Goal: Task Accomplishment & Management: Use online tool/utility

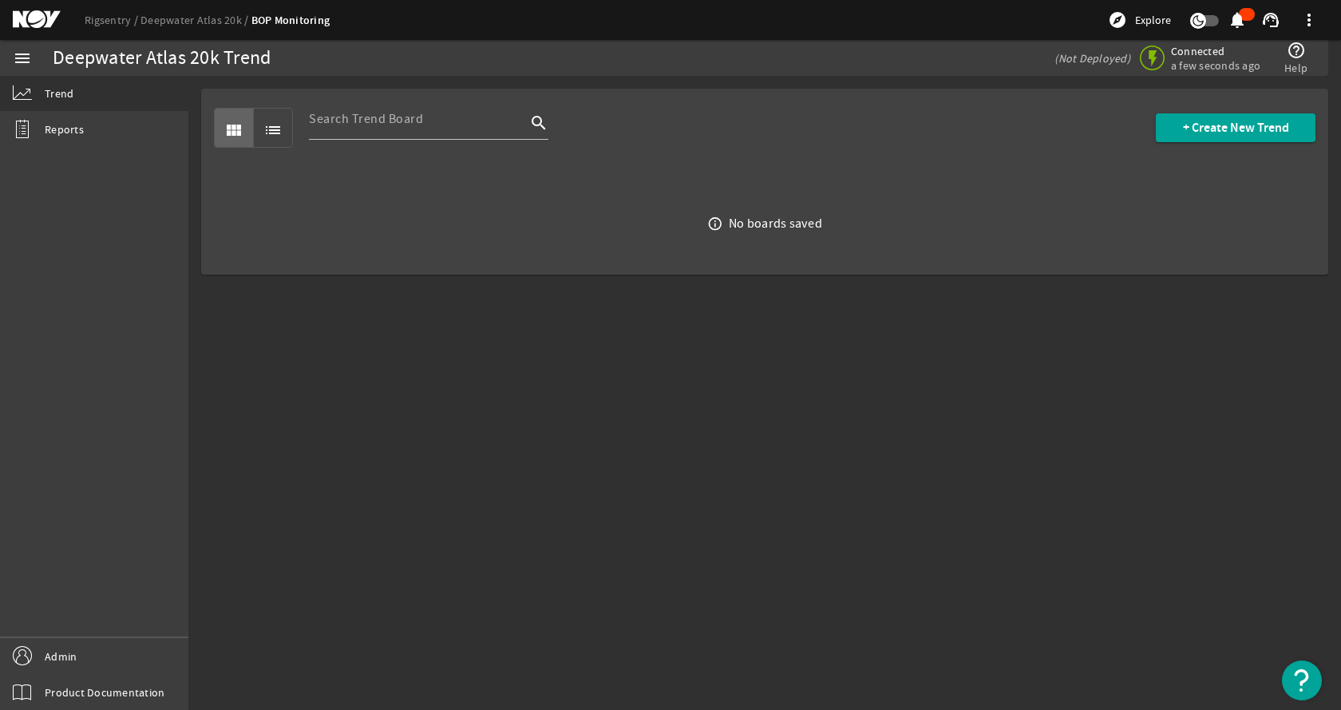
click at [761, 151] on div "view_module list search + Create New Trend" at bounding box center [765, 128] width 1102 height 78
click at [104, 18] on link "Rigsentry" at bounding box center [113, 20] width 56 height 14
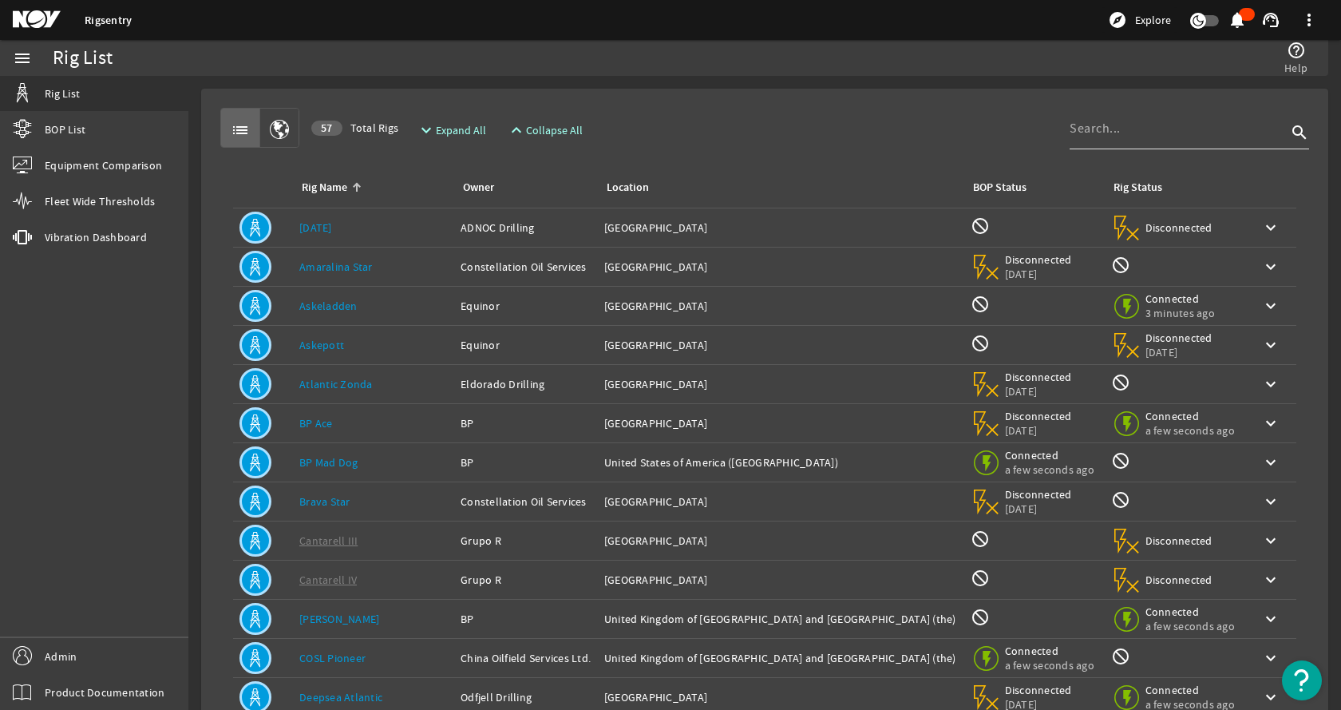
click at [1099, 132] on input at bounding box center [1178, 128] width 217 height 19
type input "atlas"
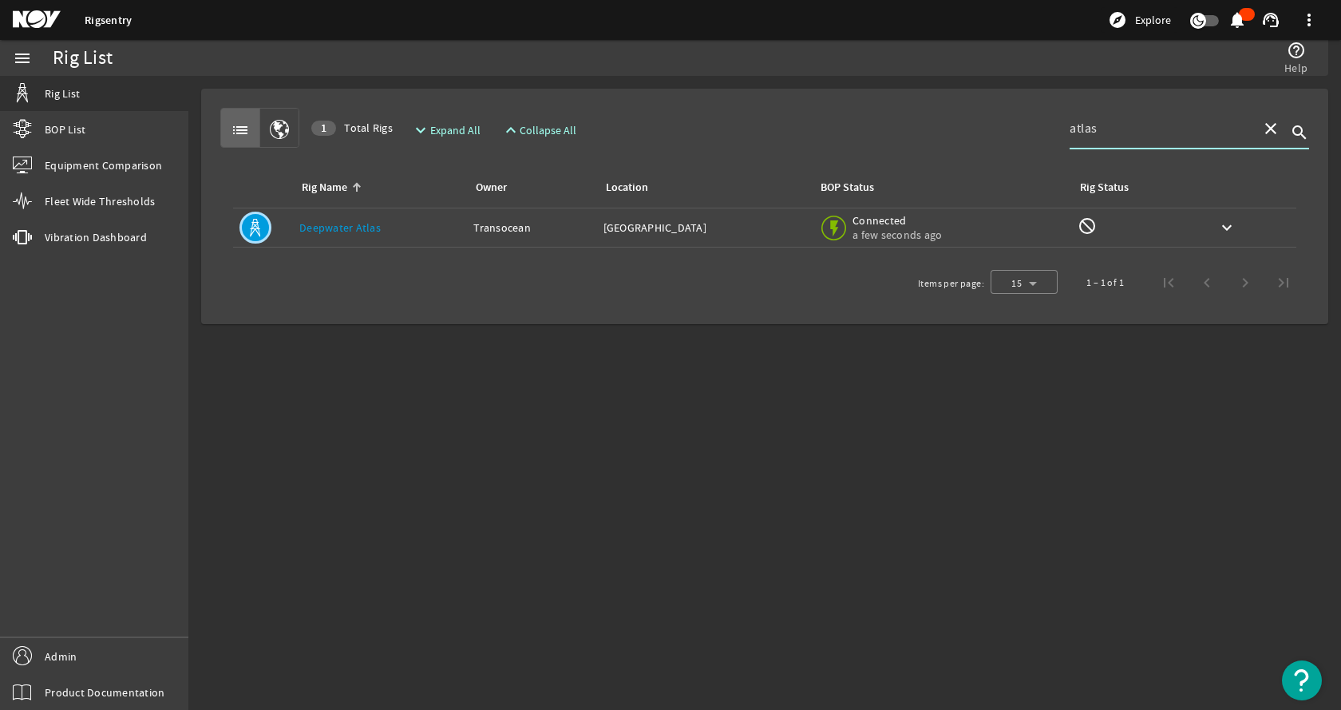
click at [365, 226] on link "Deepwater Atlas" at bounding box center [339, 227] width 81 height 14
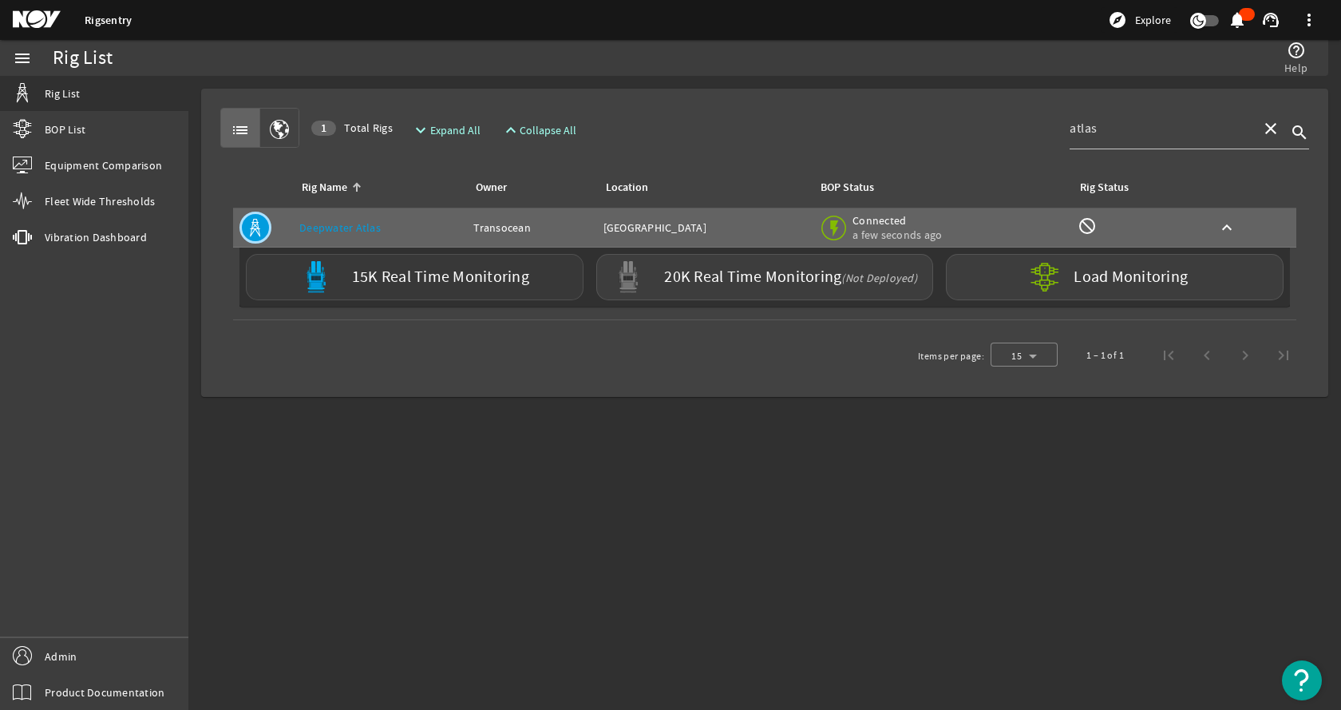
click at [393, 282] on label "15K Real Time Monitoring" at bounding box center [440, 277] width 177 height 17
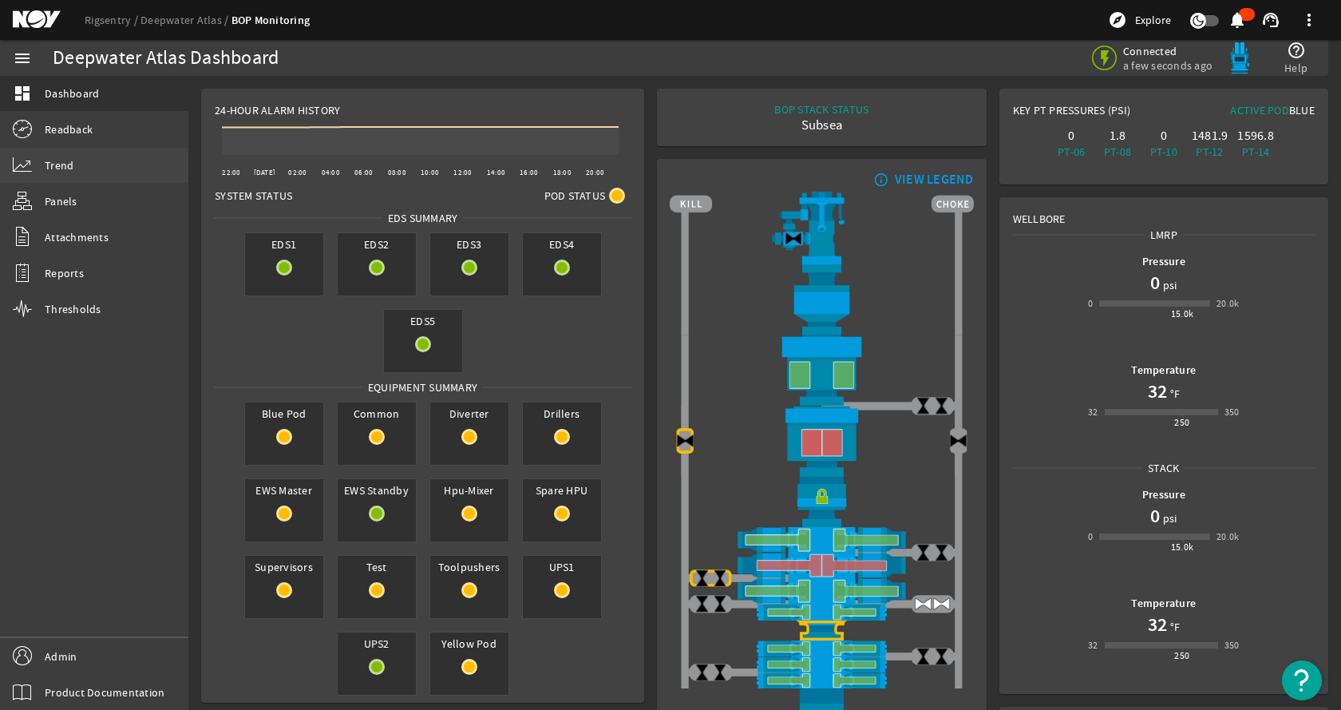
click at [98, 163] on link "Trend" at bounding box center [94, 165] width 188 height 35
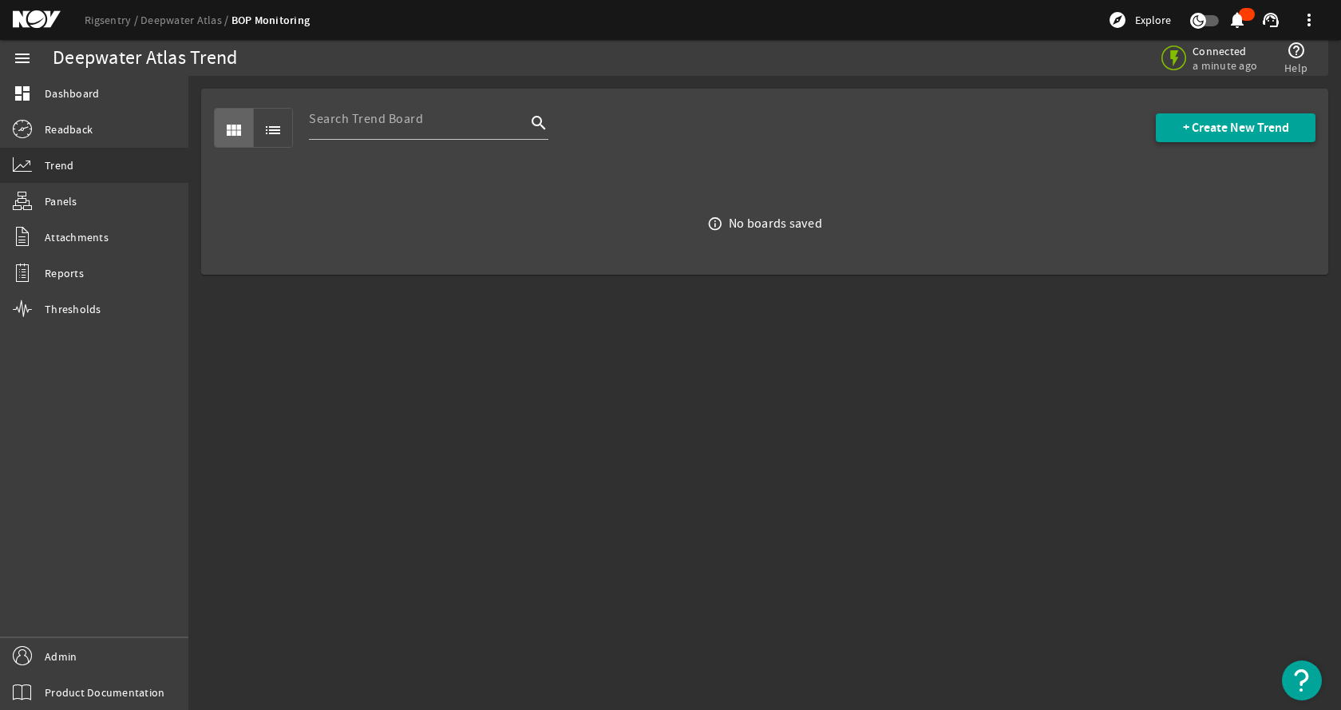
click at [1218, 125] on span "+ Create New Trend" at bounding box center [1236, 128] width 106 height 16
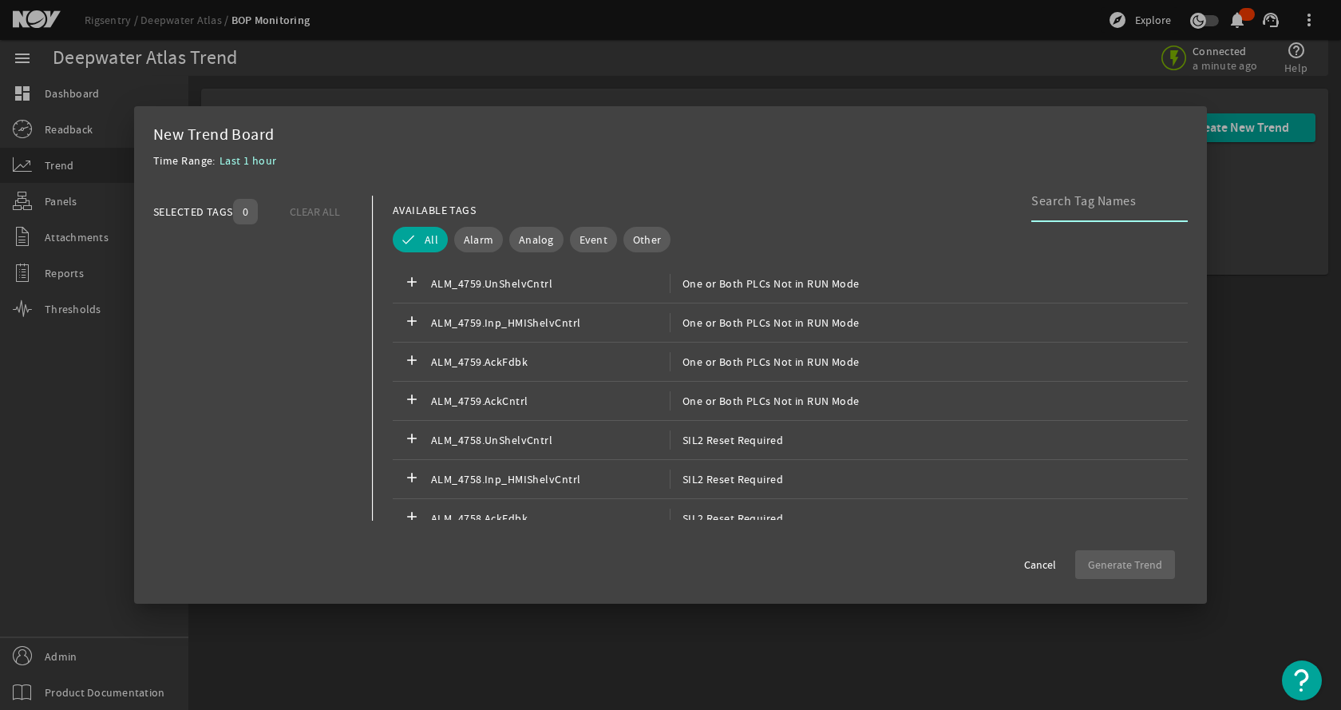
click at [1050, 201] on input at bounding box center [1103, 201] width 144 height 19
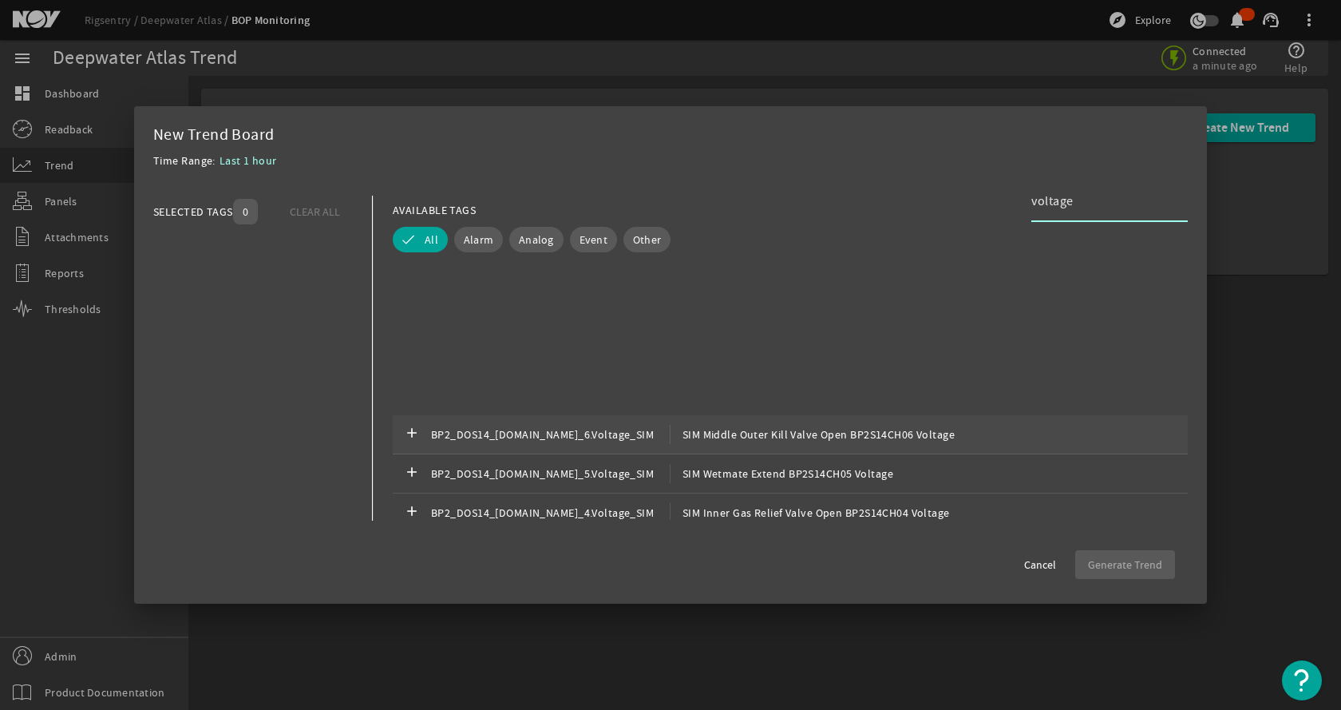
scroll to position [314, 0]
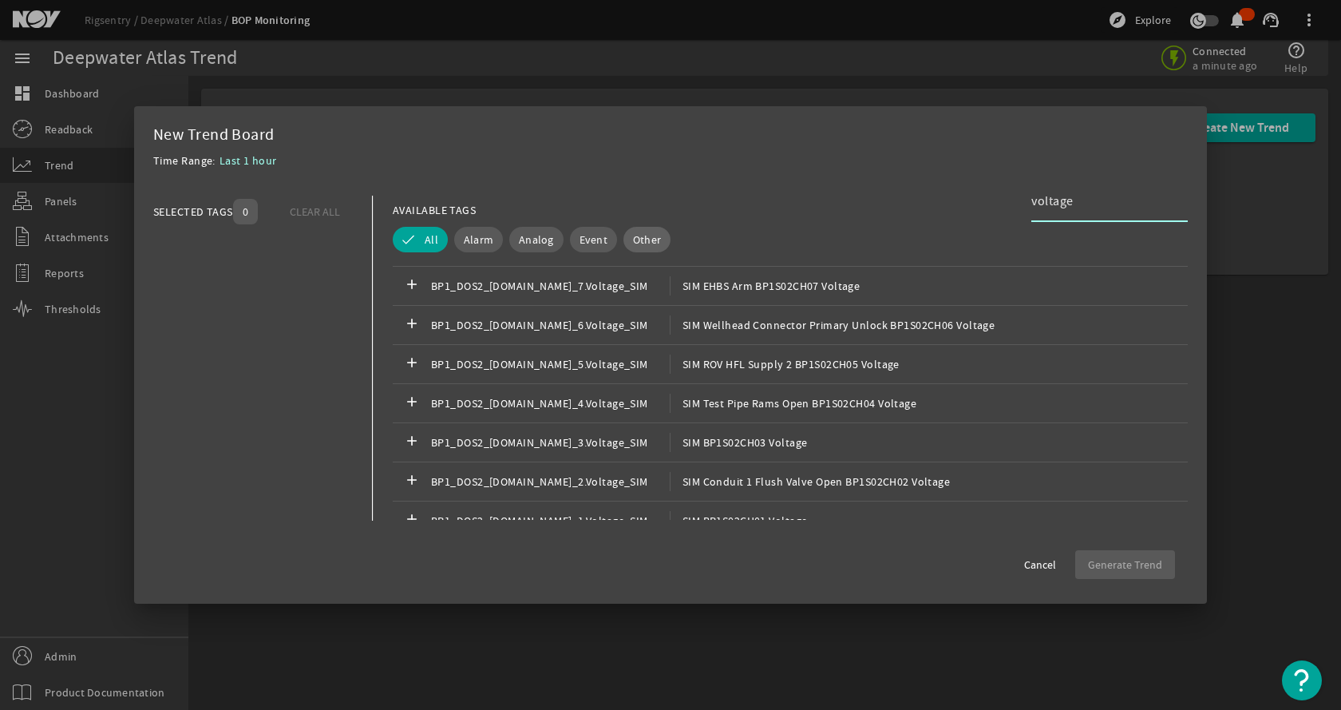
type input "voltage"
click at [657, 243] on button "Other" at bounding box center [646, 240] width 47 height 26
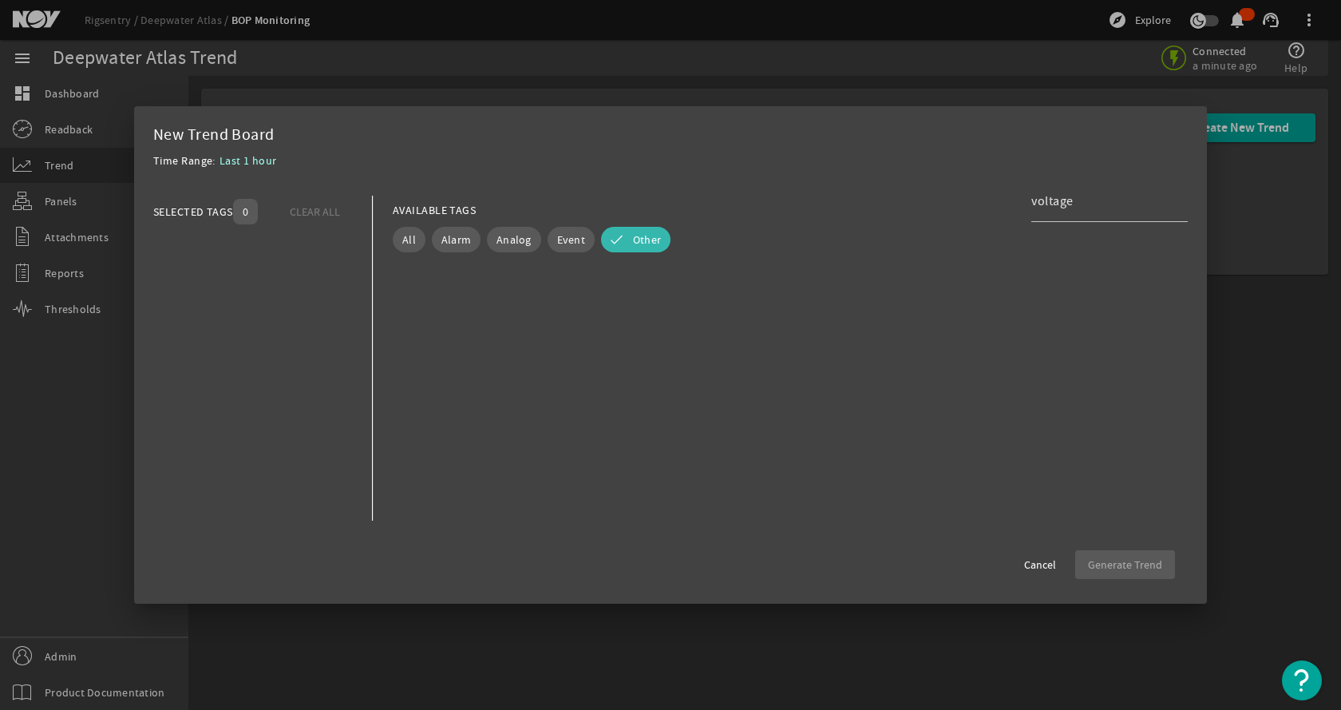
scroll to position [0, 0]
drag, startPoint x: 1092, startPoint y: 201, endPoint x: 956, endPoint y: 203, distance: 135.7
click at [957, 204] on div "AVAILABLE TAGS voltage" at bounding box center [790, 210] width 795 height 28
click at [672, 437] on cdk-virtual-scroll-viewport "add FunctionVolumeMode_InputTag add DRRPMode_InputTag" at bounding box center [790, 391] width 795 height 255
click at [653, 239] on span "Other" at bounding box center [647, 239] width 28 height 16
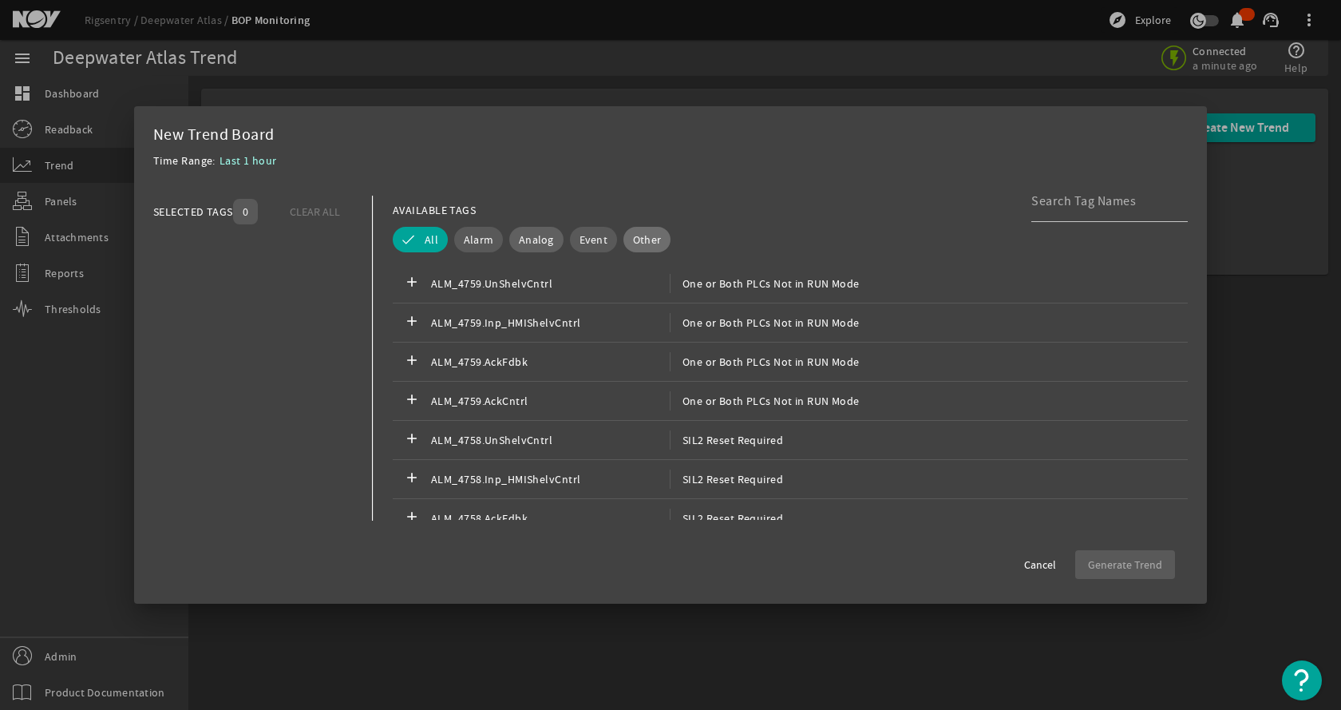
click at [528, 235] on span "Analog" at bounding box center [536, 239] width 35 height 16
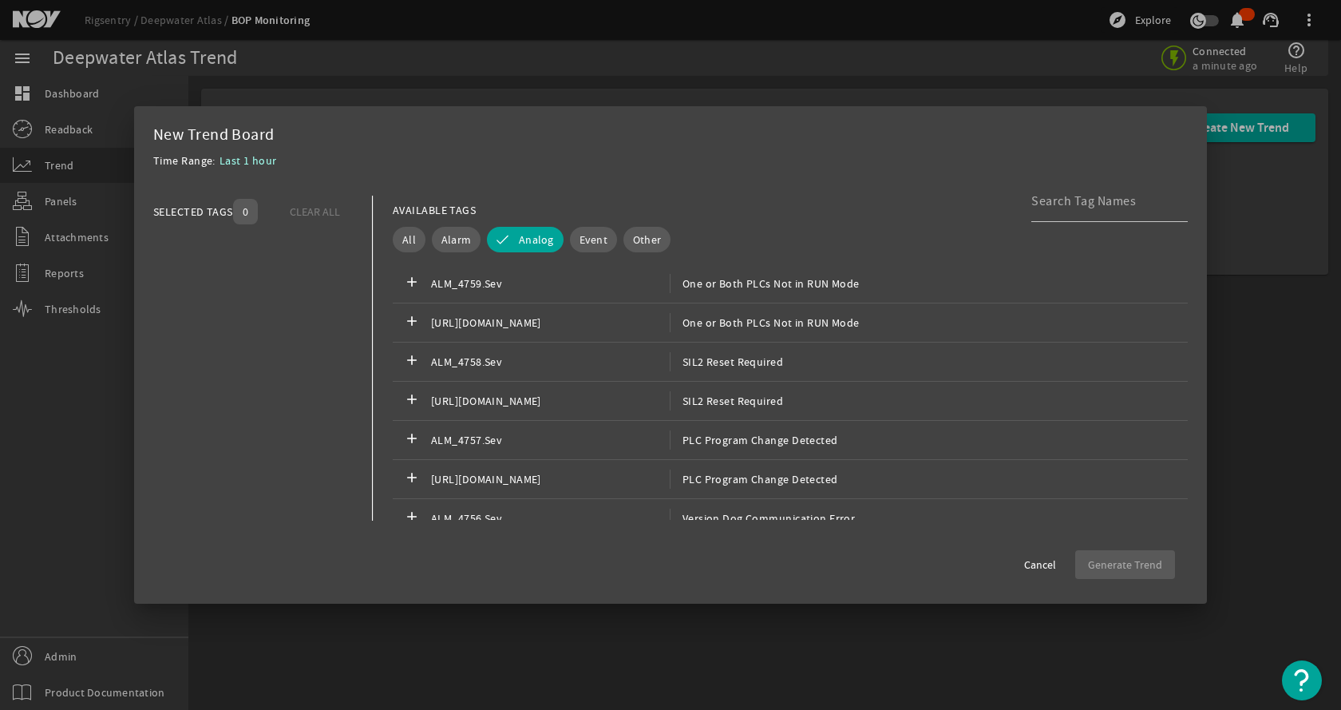
click at [770, 195] on mat-dialog-content "SELECTED TAGS 0 CLEAR ALL You can select up to 10 tags. AVAILABLE TAGS All Alar…" at bounding box center [670, 358] width 1073 height 356
click at [947, 190] on mat-dialog-content "SELECTED TAGS 0 CLEAR ALL You can select up to 10 tags. AVAILABLE TAGS All Alar…" at bounding box center [670, 358] width 1073 height 356
click at [1114, 196] on input at bounding box center [1103, 201] width 144 height 19
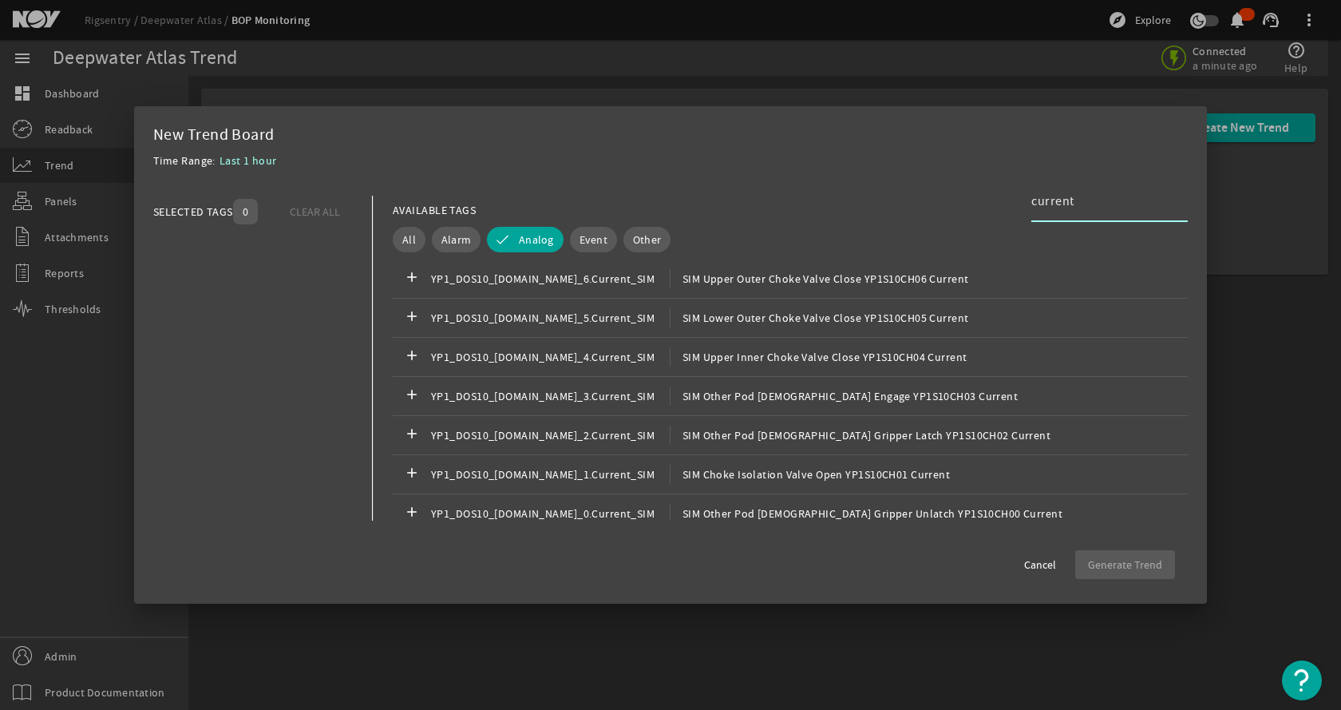
scroll to position [2504, 0]
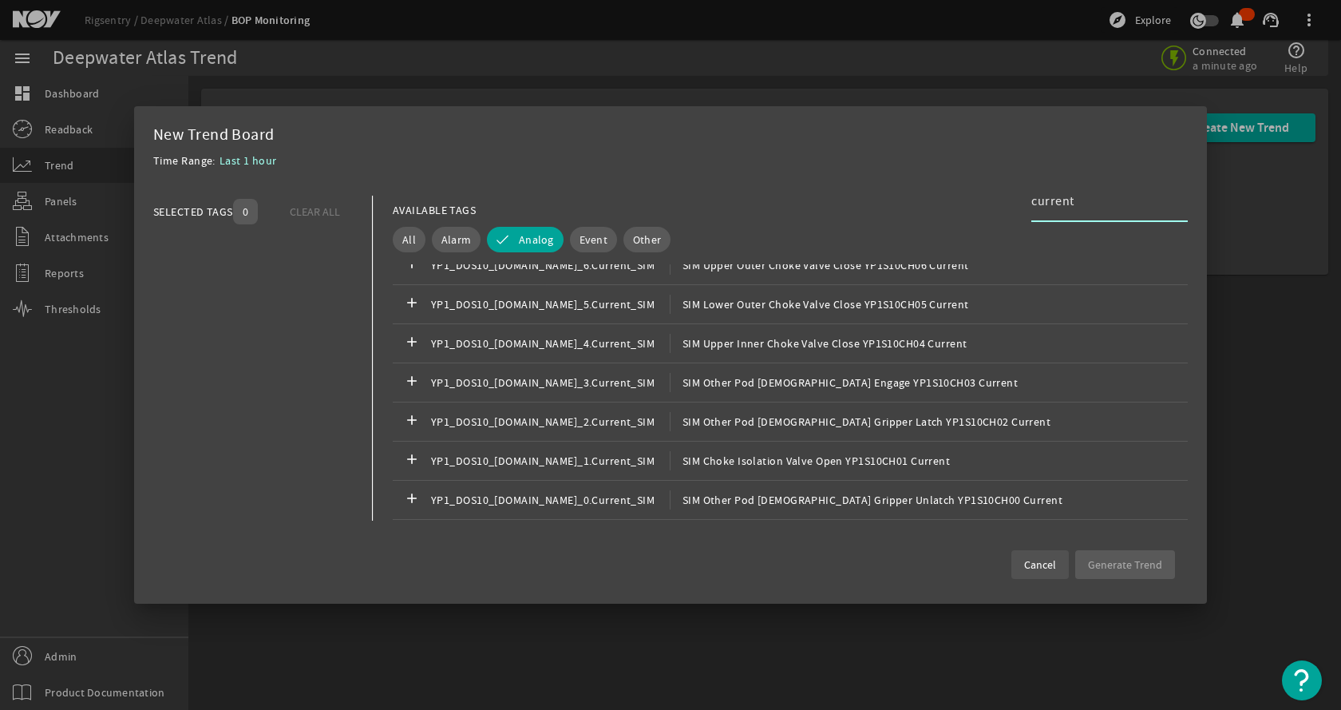
type input "current"
click at [1037, 562] on span "Cancel" at bounding box center [1040, 564] width 32 height 16
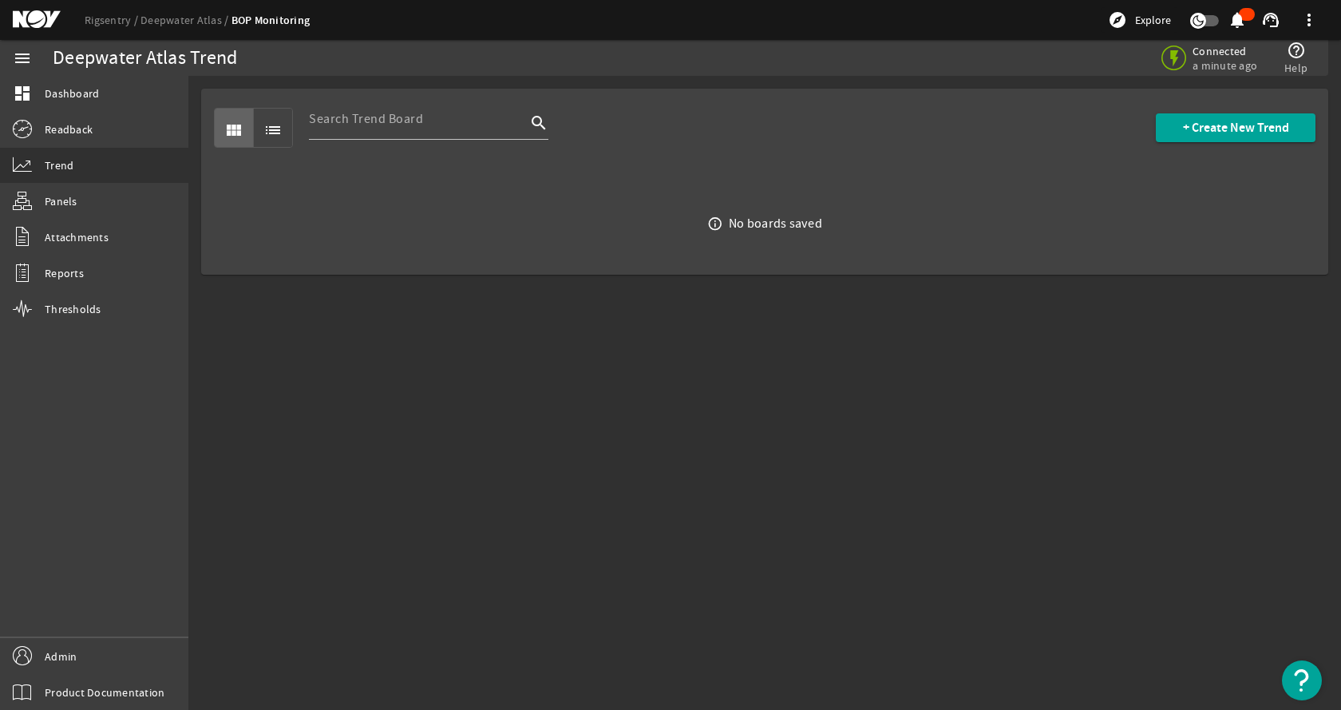
click at [880, 496] on mat-sidenav-content "Deepwater Atlas Trend Connected a minute ago help_outline Help view_module list…" at bounding box center [764, 393] width 1153 height 634
click at [103, 15] on link "Rigsentry" at bounding box center [113, 20] width 56 height 14
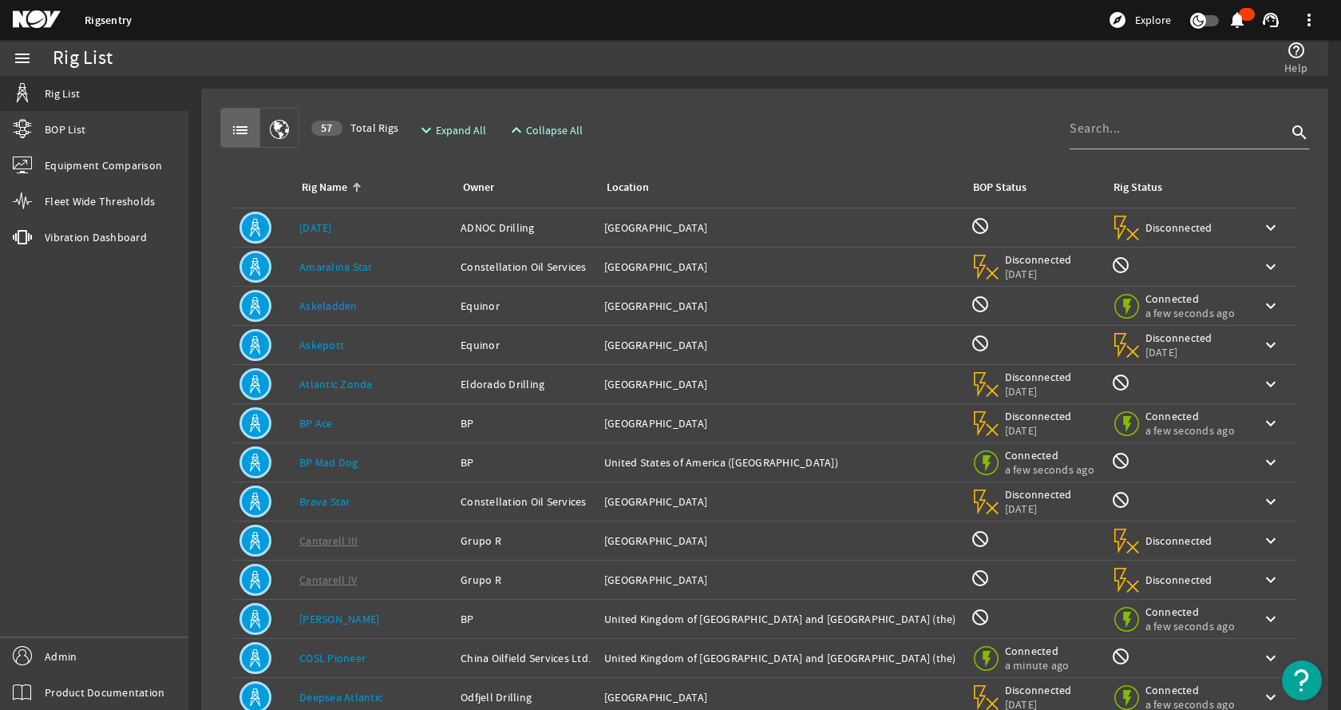
drag, startPoint x: 904, startPoint y: 120, endPoint x: 913, endPoint y: 113, distance: 12.0
click at [904, 119] on div "list 57 Total Rigs expand_more Expand All expand_less Collapse All search" at bounding box center [764, 128] width 1089 height 40
click at [1132, 128] on input at bounding box center [1178, 128] width 217 height 19
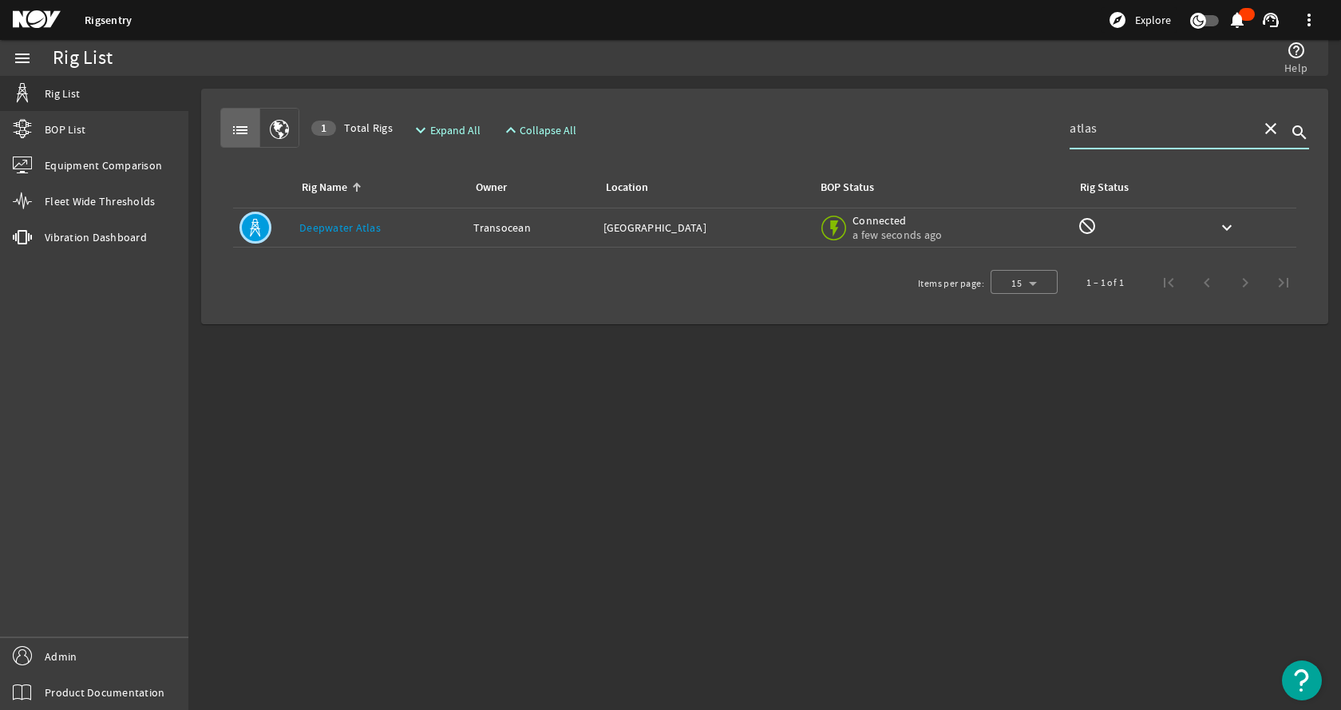
type input "atlas"
click at [422, 217] on td "Rig Name: Deepwater Atlas" at bounding box center [380, 227] width 174 height 39
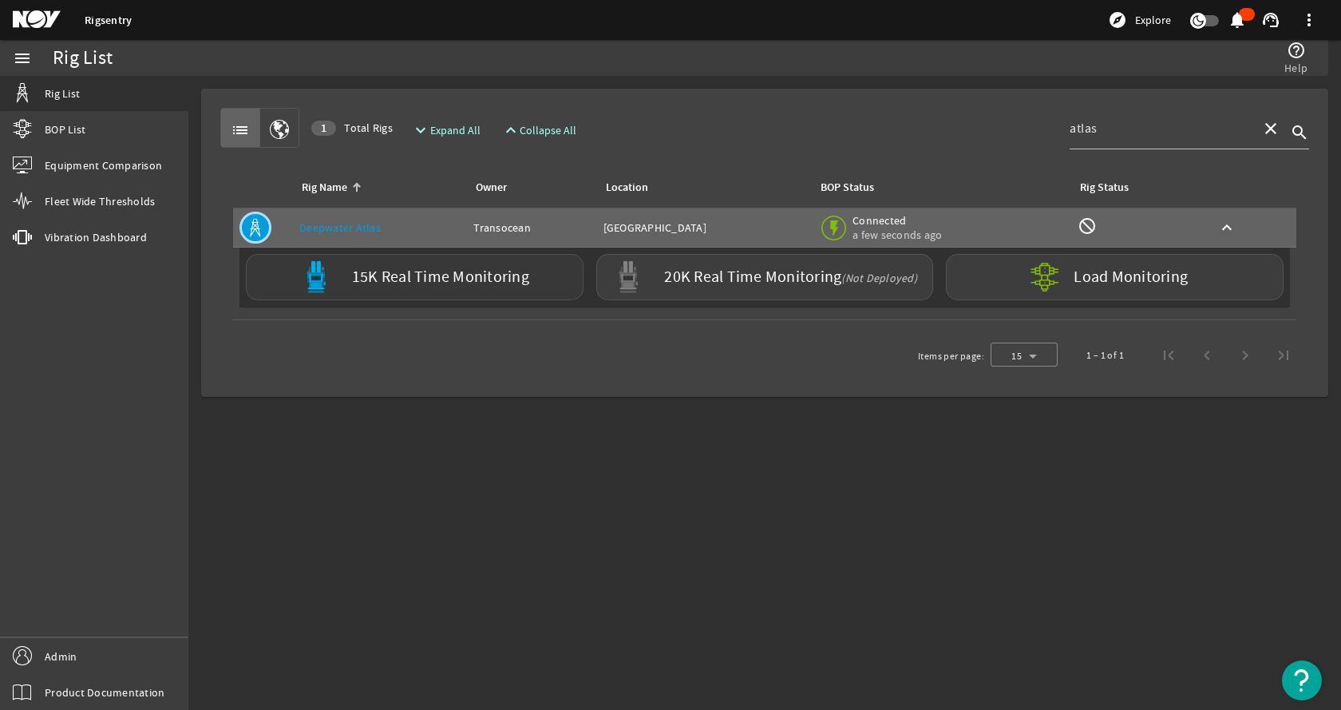
click at [413, 282] on label "15K Real Time Monitoring" at bounding box center [440, 277] width 177 height 17
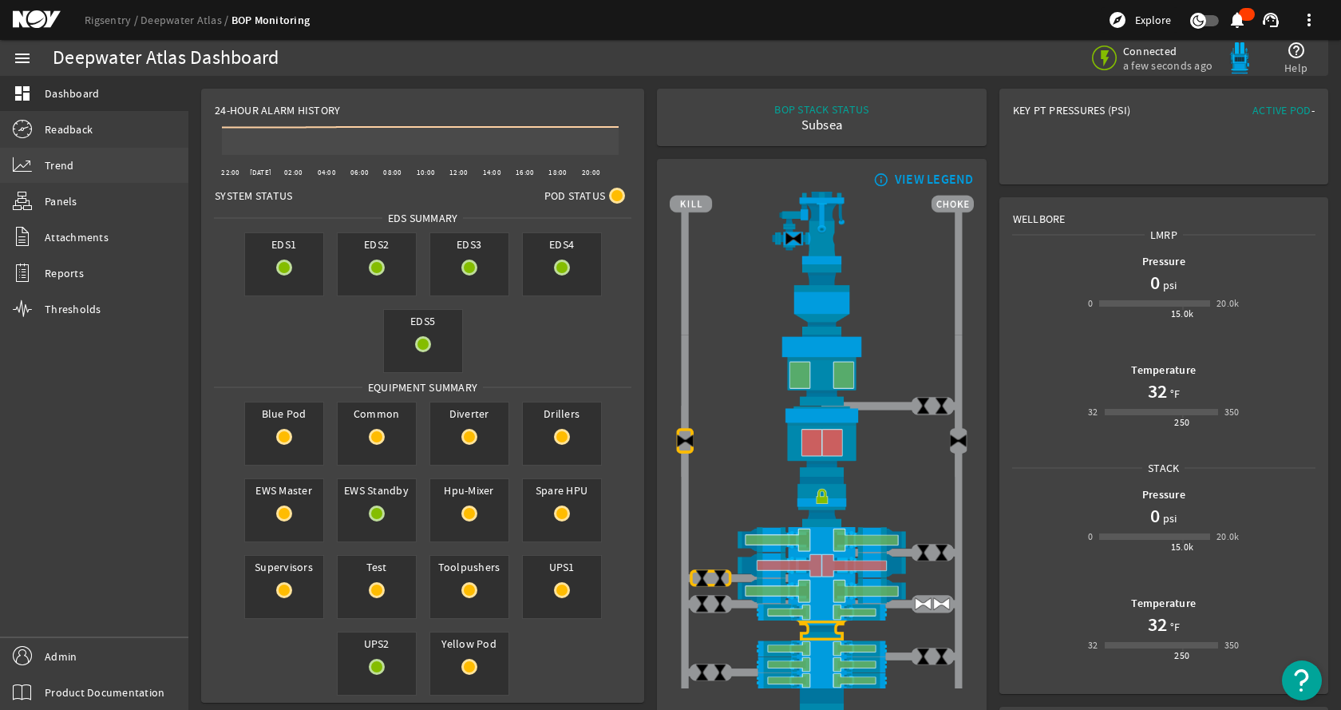
click at [129, 165] on link "Trend" at bounding box center [94, 165] width 188 height 35
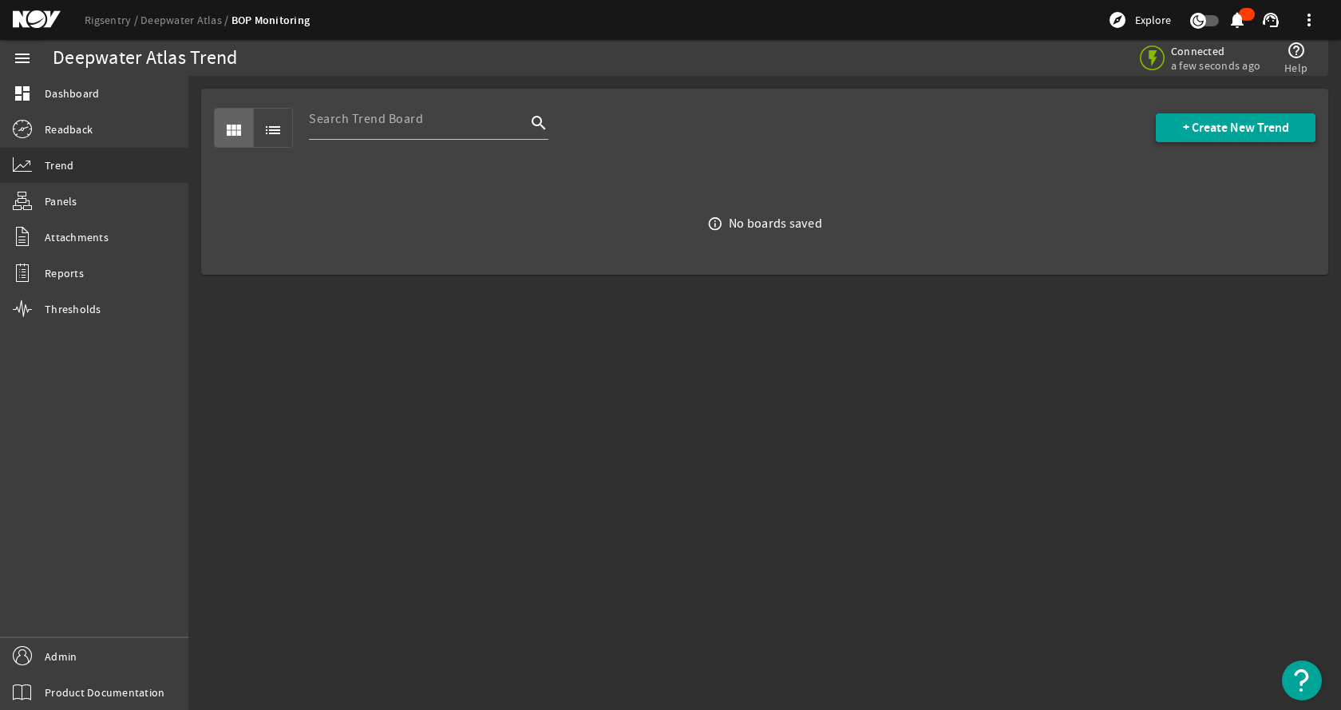
click at [1185, 129] on span "+ Create New Trend" at bounding box center [1236, 128] width 106 height 16
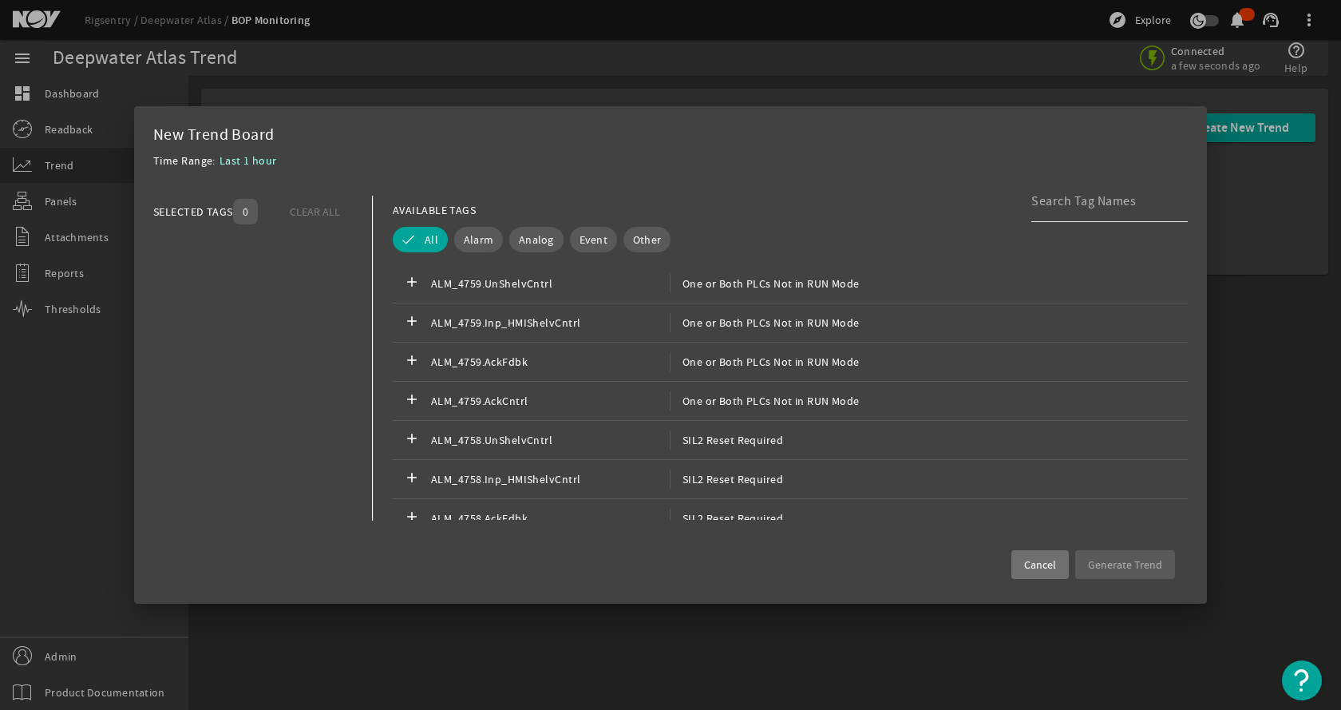
click at [1037, 205] on input at bounding box center [1103, 201] width 144 height 19
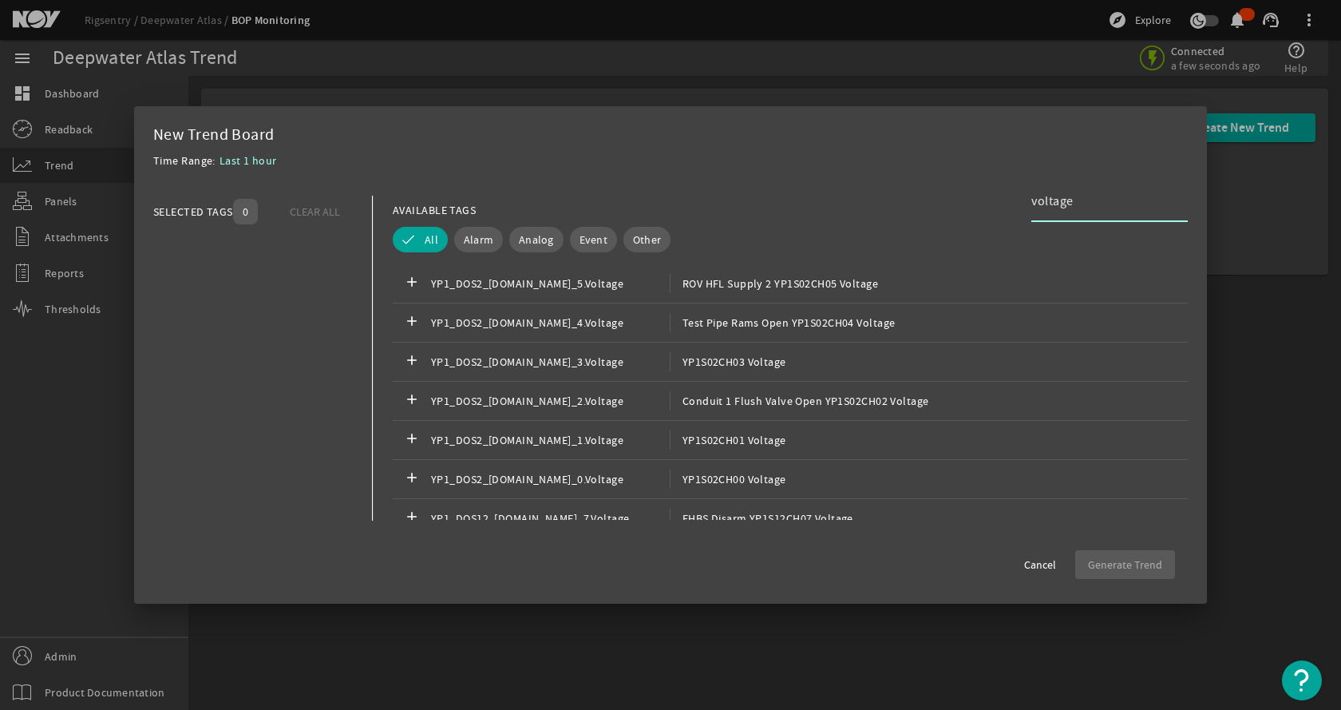
scroll to position [4765, 0]
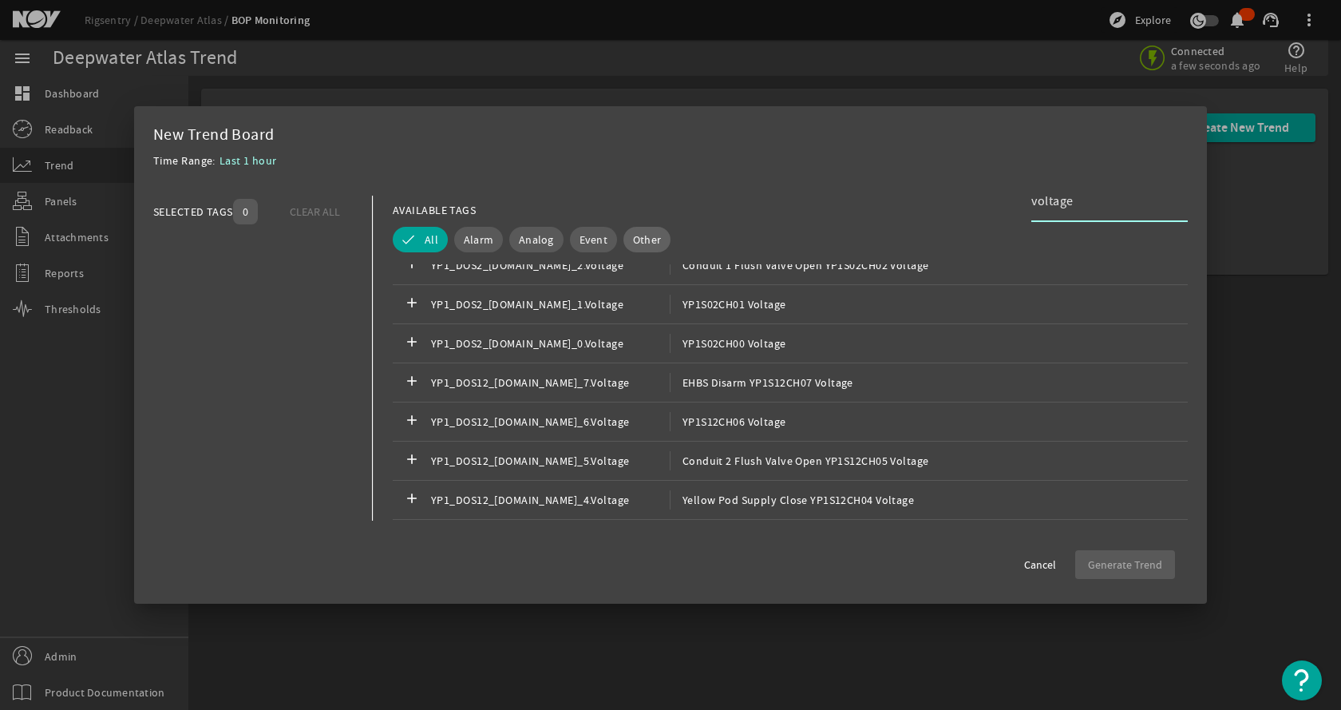
type input "voltage"
click at [633, 236] on span "Other" at bounding box center [647, 239] width 28 height 16
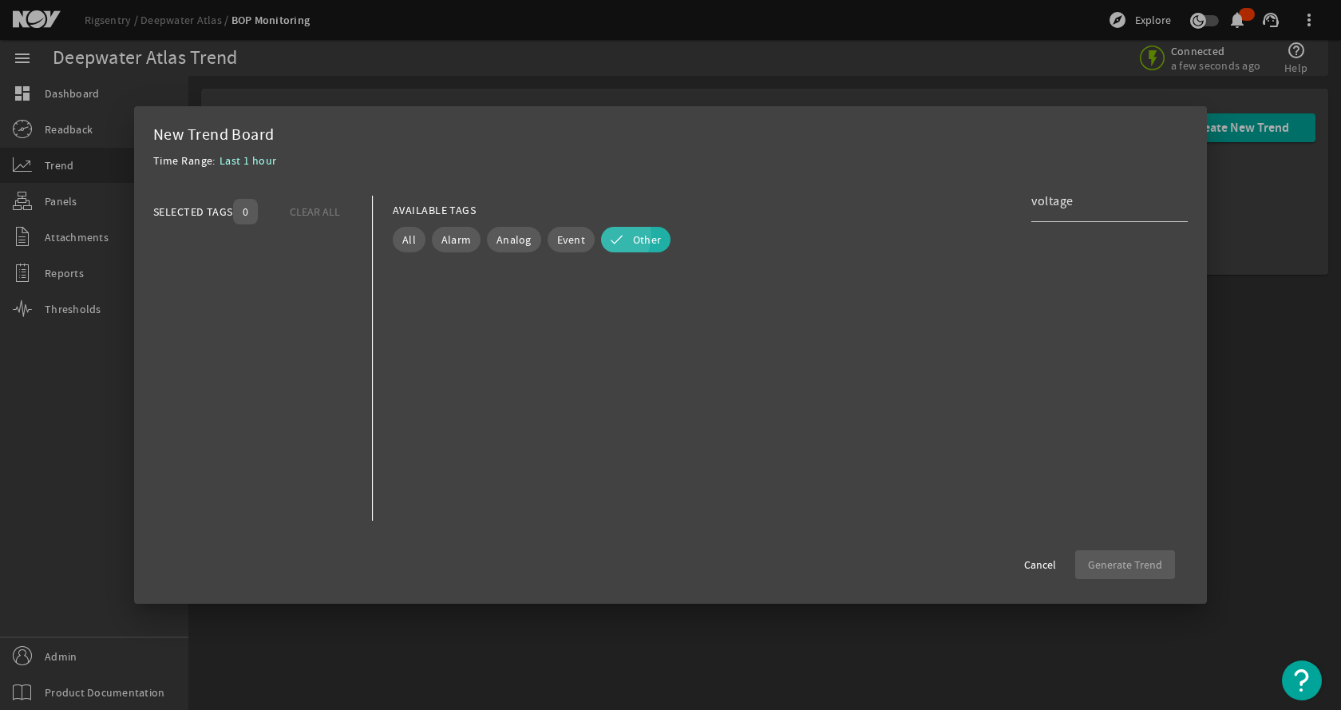
scroll to position [0, 0]
drag, startPoint x: 1114, startPoint y: 204, endPoint x: 959, endPoint y: 203, distance: 154.9
click at [959, 203] on div "AVAILABLE TAGS voltage" at bounding box center [790, 210] width 795 height 28
click at [594, 283] on span "FunctionVolumeMode_InputTag" at bounding box center [550, 283] width 239 height 19
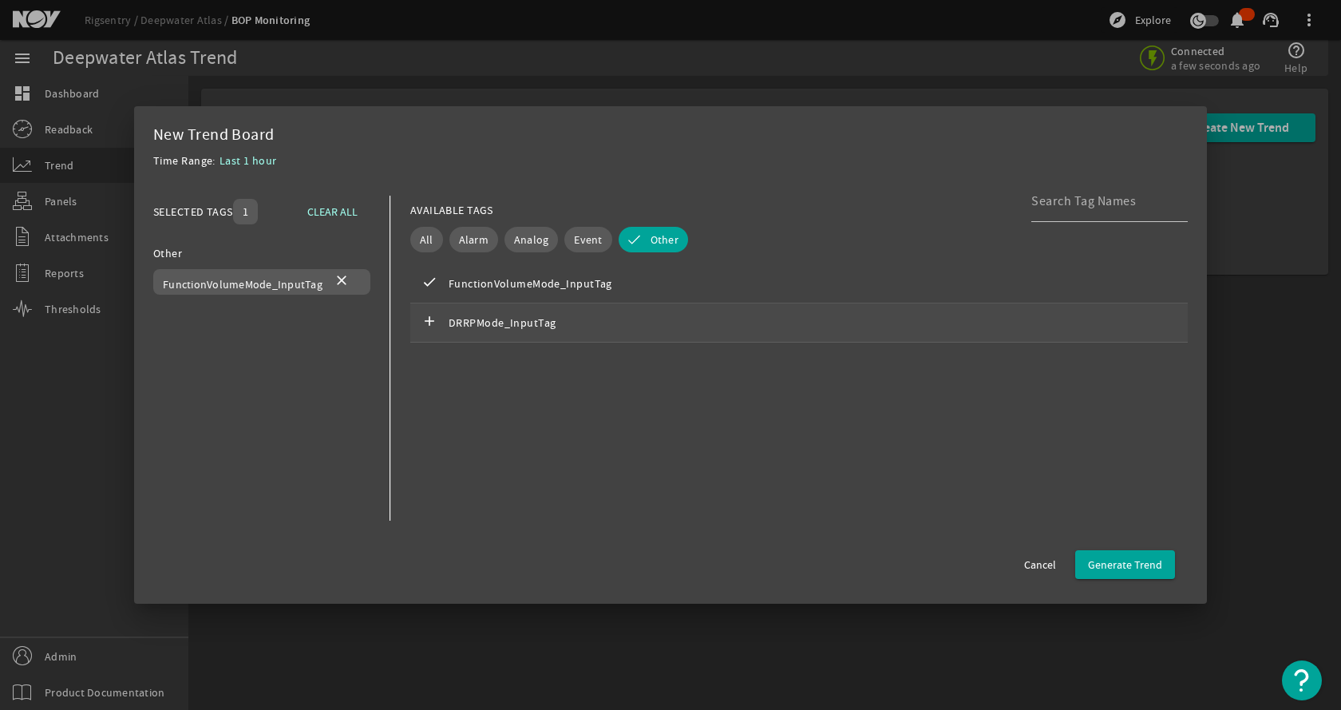
click at [549, 321] on span "DRRPMode_InputTag" at bounding box center [565, 322] width 233 height 19
click at [1027, 560] on span "Cancel" at bounding box center [1040, 564] width 32 height 16
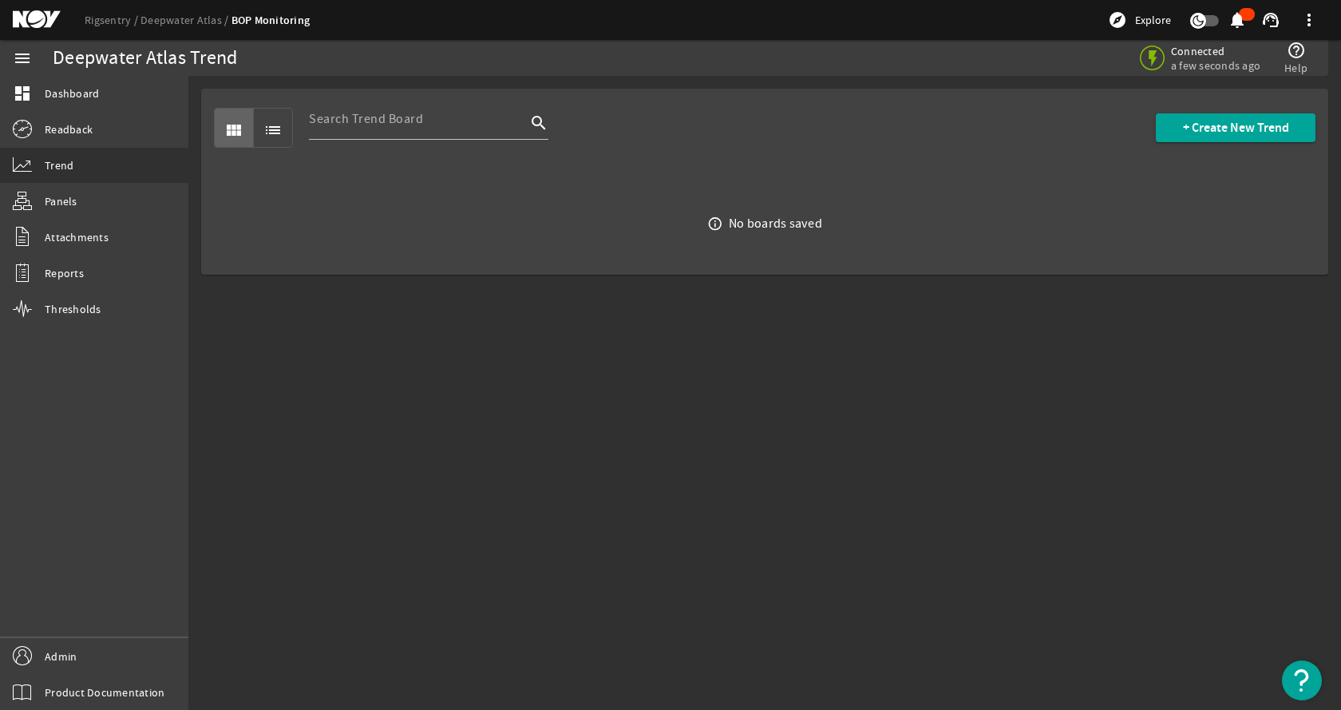
click at [572, 386] on mat-sidenav-content "Deepwater Atlas Trend Connected a few seconds ago help_outline Help view_module…" at bounding box center [764, 393] width 1153 height 634
click at [1221, 125] on span "+ Create New Trend" at bounding box center [1236, 128] width 106 height 16
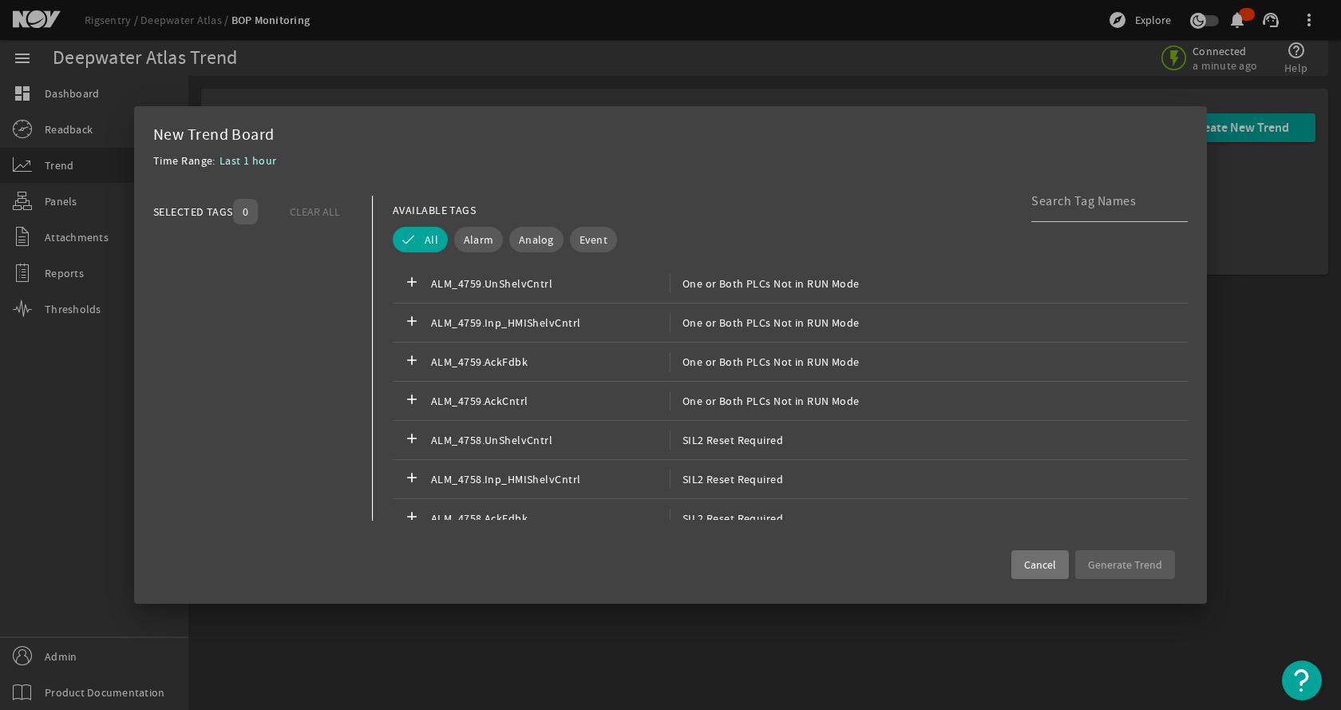
click at [777, 180] on mat-dialog-content "SELECTED TAGS 0 CLEAR ALL You can select up to 10 tags. AVAILABLE TAGS All Alar…" at bounding box center [670, 358] width 1073 height 356
click at [1048, 567] on span "Cancel" at bounding box center [1040, 564] width 32 height 16
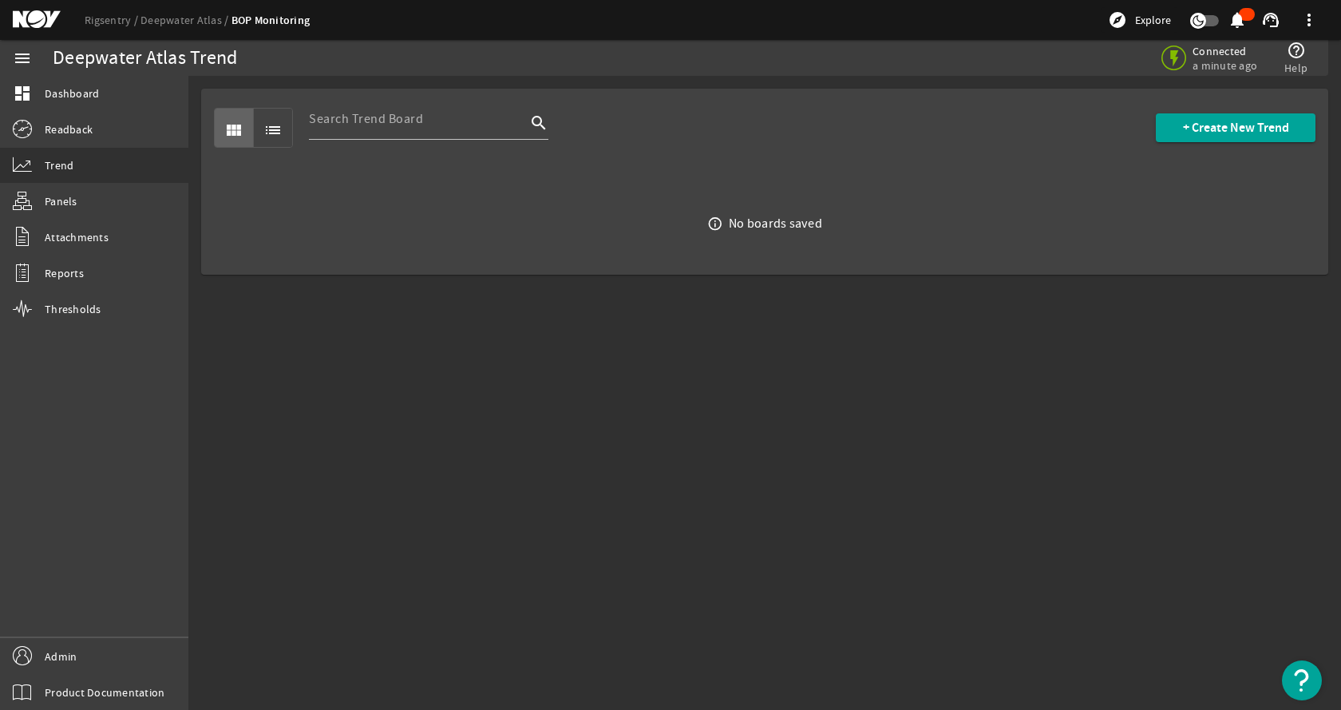
click at [877, 494] on mat-sidenav-content "Deepwater Atlas Trend Connected a minute ago help_outline Help view_module list…" at bounding box center [764, 393] width 1153 height 634
click at [132, 17] on link "Rigsentry" at bounding box center [113, 20] width 56 height 14
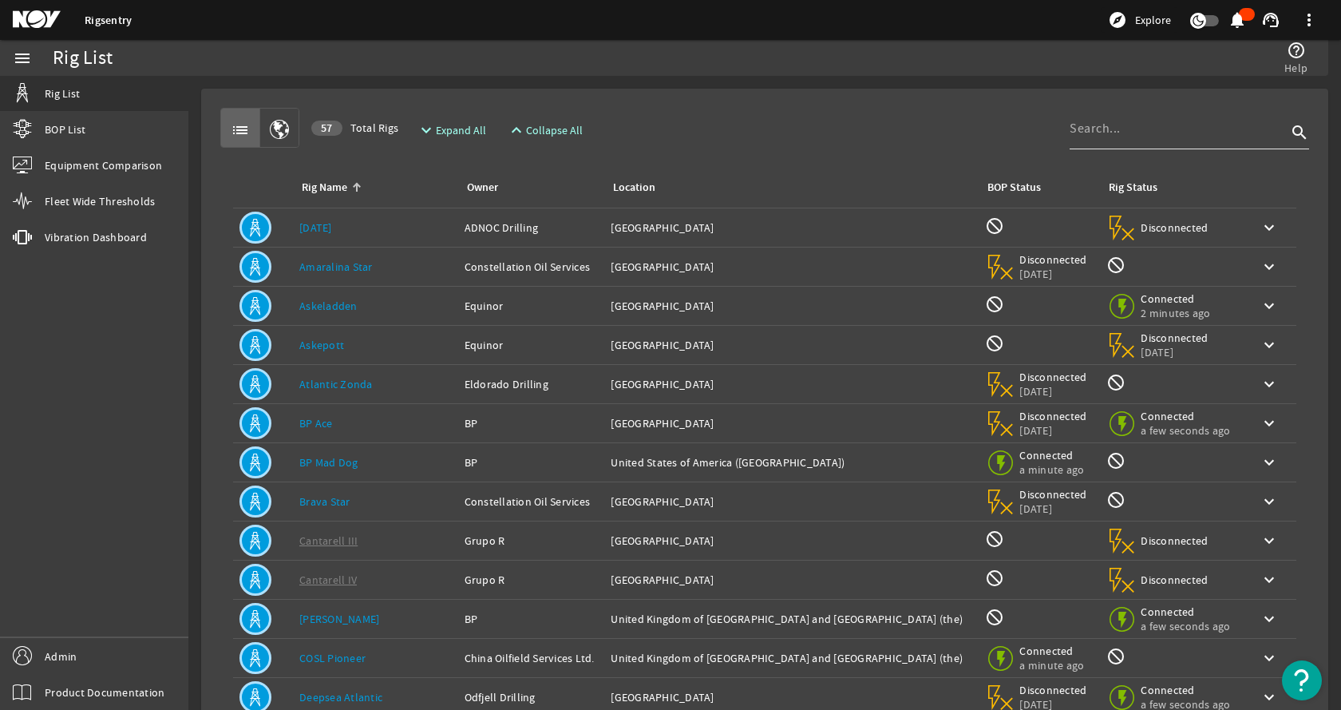
click at [1098, 130] on input at bounding box center [1178, 128] width 217 height 19
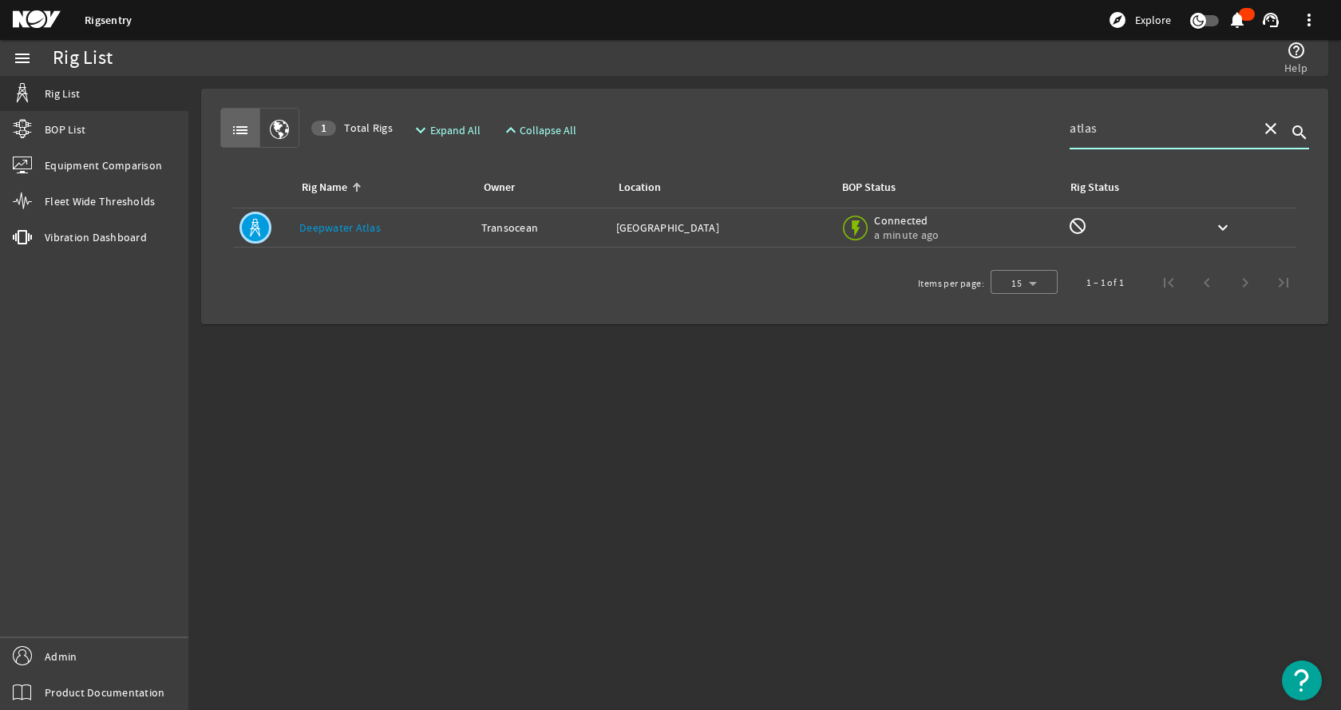
type input "atlas"
click at [497, 222] on div "Owner: Transocean" at bounding box center [542, 228] width 122 height 16
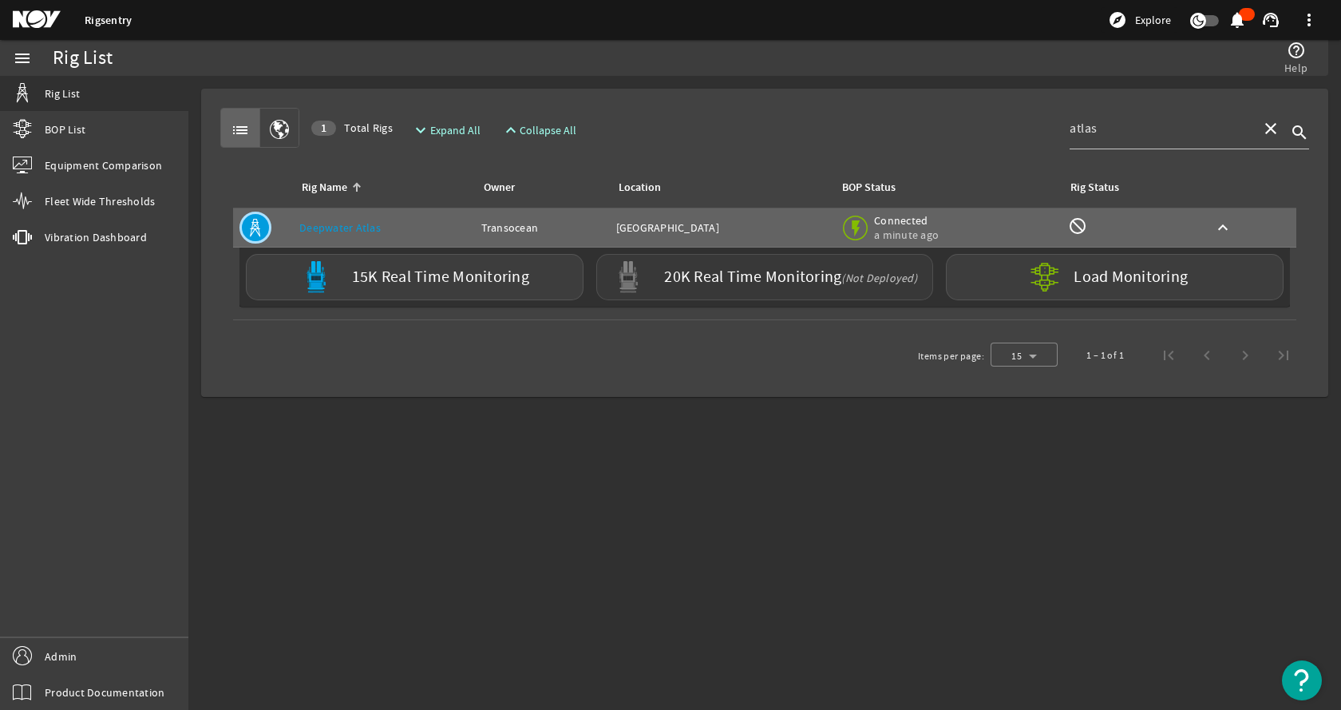
click at [789, 276] on label "20K Real Time Monitoring (Not Deployed)" at bounding box center [790, 277] width 253 height 17
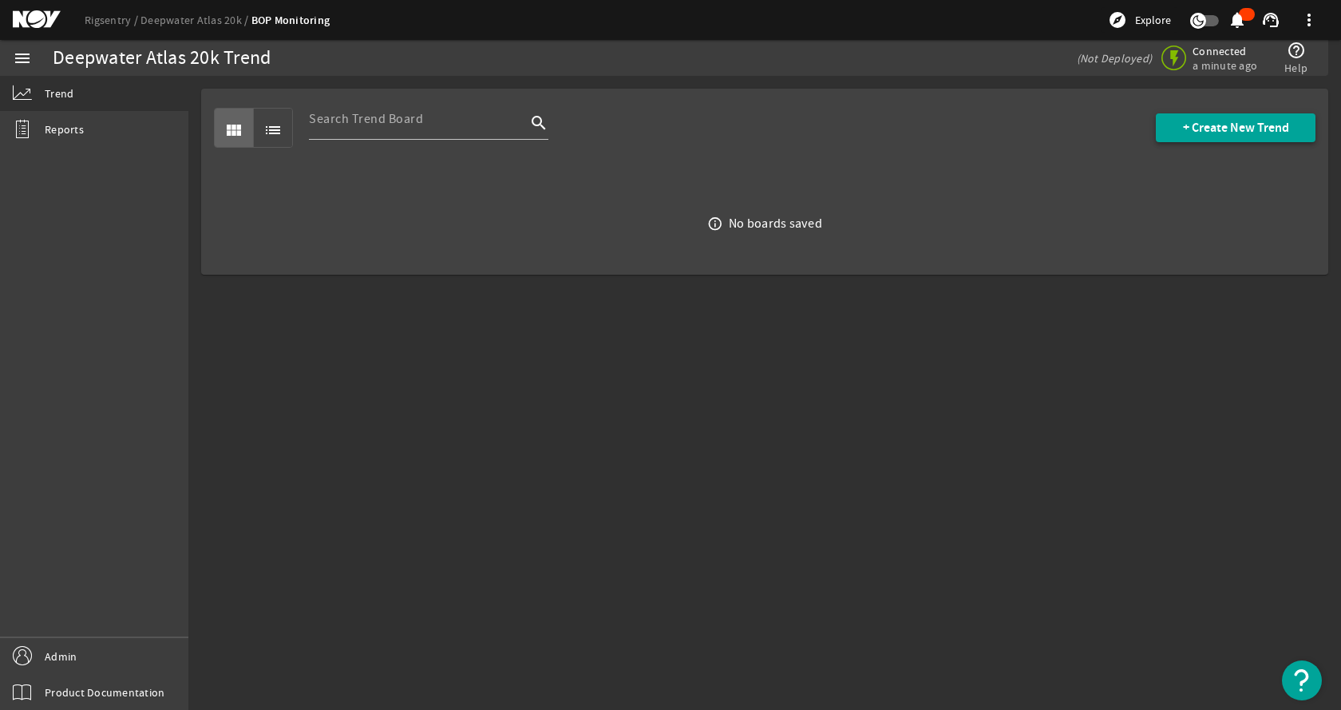
click at [1275, 125] on span "+ Create New Trend" at bounding box center [1236, 128] width 106 height 16
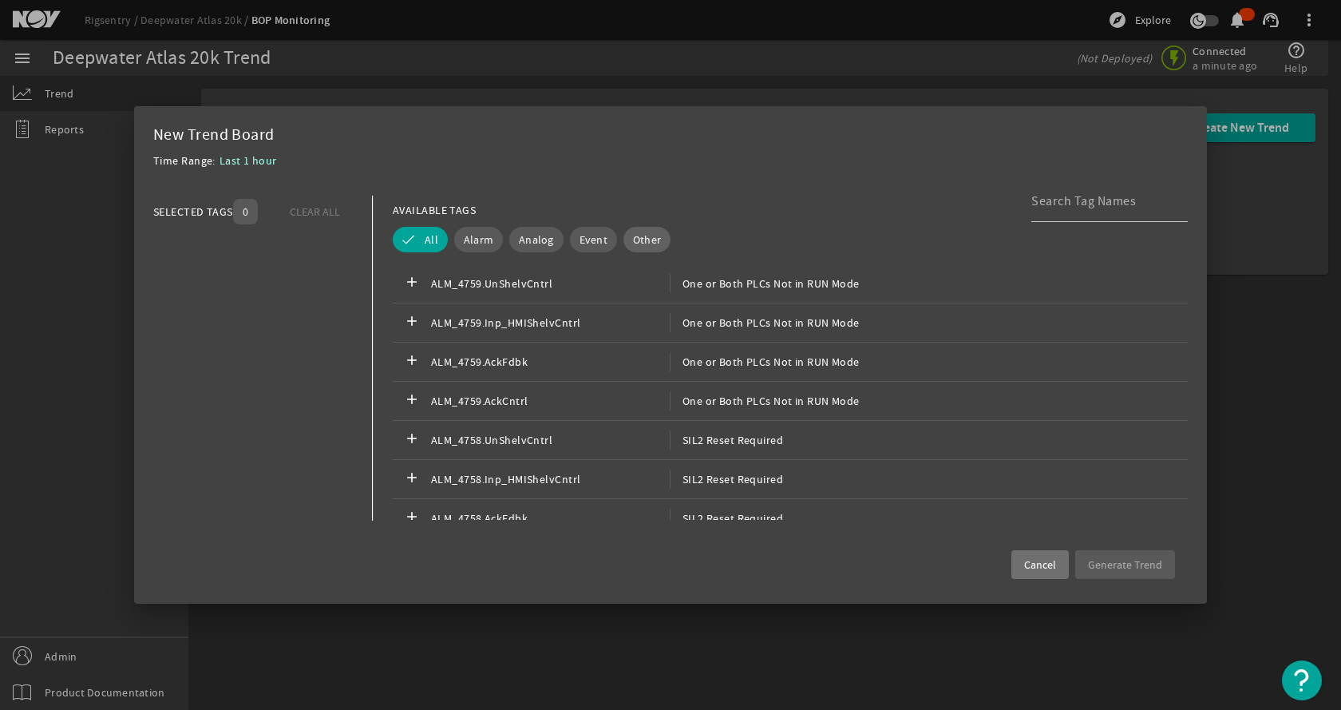
click at [642, 240] on span "Other" at bounding box center [647, 239] width 28 height 16
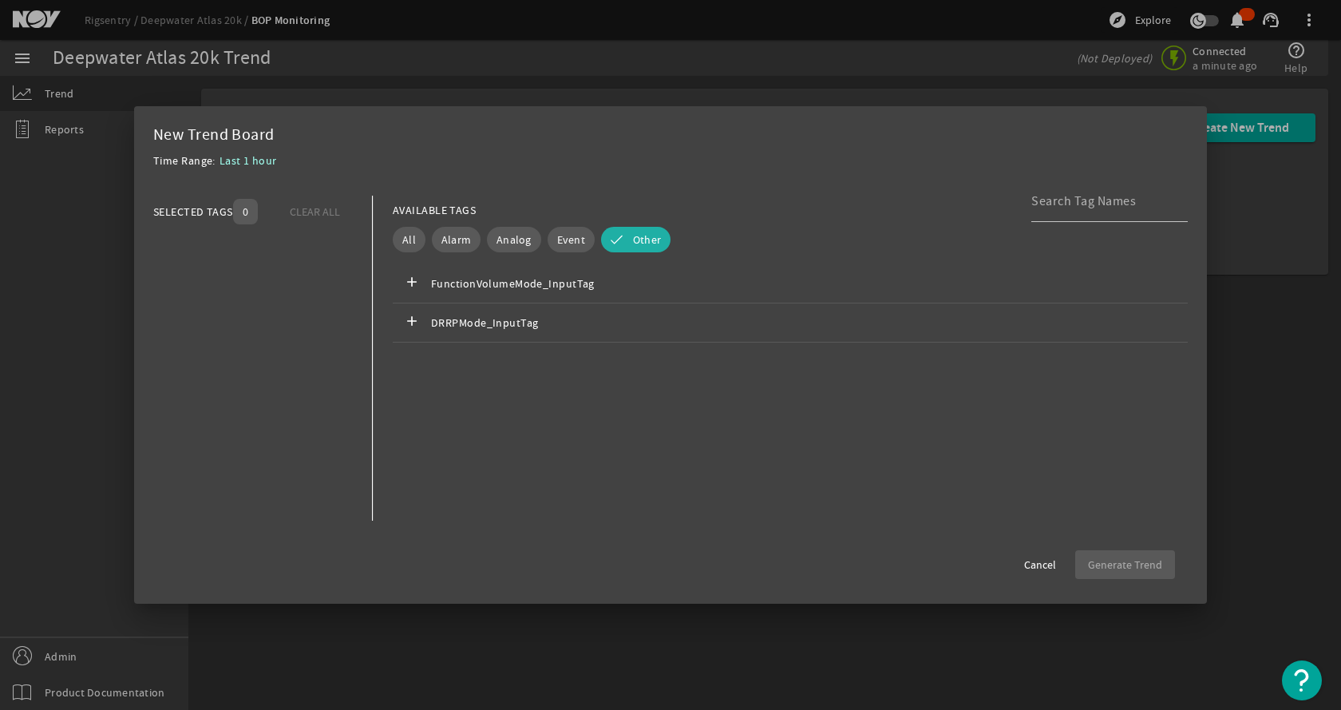
click at [792, 177] on div "Time Range: Last 1 hour" at bounding box center [670, 165] width 1034 height 29
drag, startPoint x: 631, startPoint y: 470, endPoint x: 651, endPoint y: 358, distance: 114.2
click at [631, 471] on cdk-virtual-scroll-viewport "add FunctionVolumeMode_InputTag add DRRPMode_InputTag" at bounding box center [790, 391] width 795 height 255
click at [649, 498] on cdk-virtual-scroll-viewport "add FunctionVolumeMode_InputTag add DRRPMode_InputTag" at bounding box center [790, 391] width 795 height 255
